Goal: Information Seeking & Learning: Learn about a topic

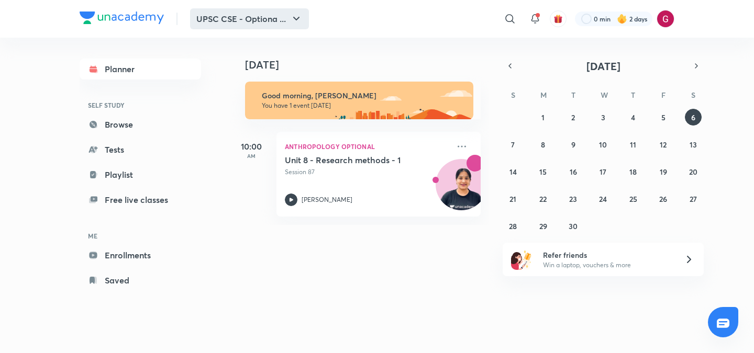
click at [269, 21] on button "UPSC CSE - Optiona ..." at bounding box center [249, 18] width 119 height 21
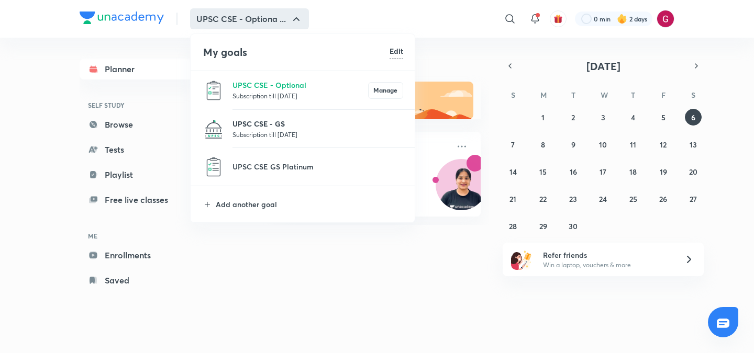
click at [256, 126] on p "UPSC CSE - GS" at bounding box center [317, 123] width 171 height 11
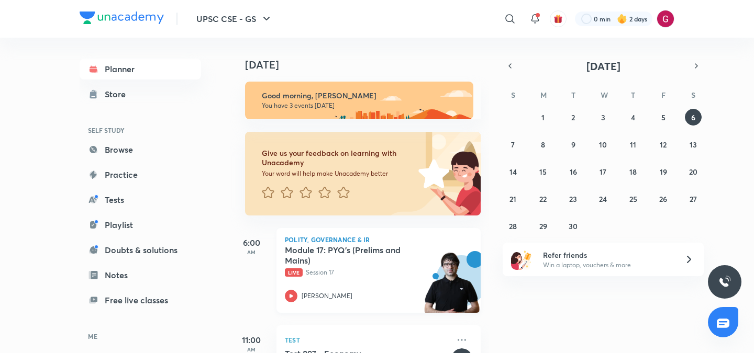
click at [315, 260] on h5 "Module 17: PYQ’s (Prelims and Mains)" at bounding box center [350, 255] width 130 height 21
